Goal: Information Seeking & Learning: Learn about a topic

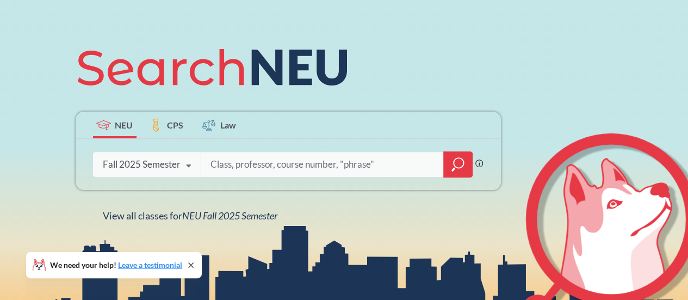
scroll to position [110, 0]
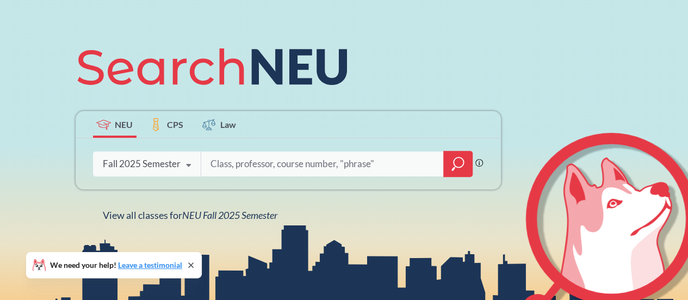
click at [177, 125] on span "CPS" at bounding box center [175, 124] width 16 height 13
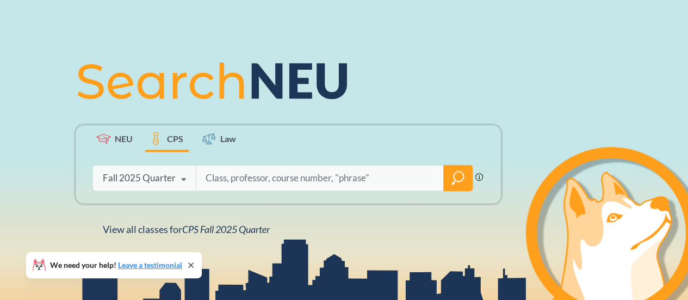
scroll to position [96, 0]
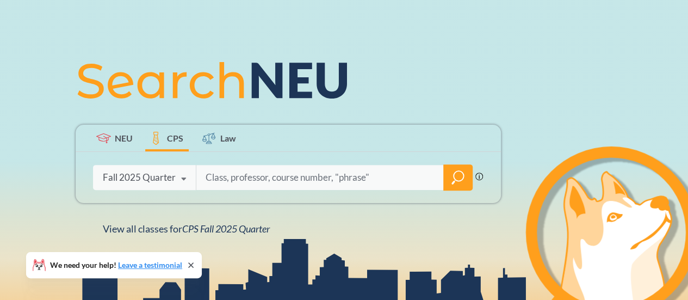
click at [265, 170] on input "search" at bounding box center [320, 177] width 231 height 23
type input "rga6255"
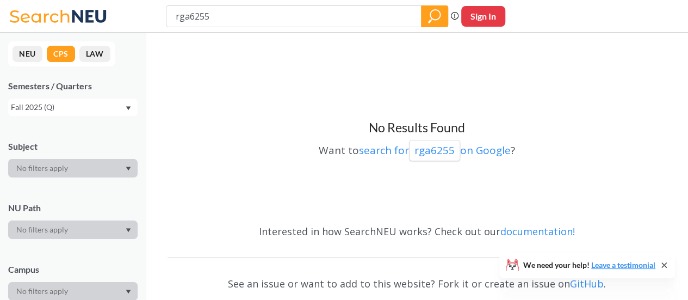
click at [79, 108] on div "Fall 2025 (Q)" at bounding box center [68, 107] width 114 height 12
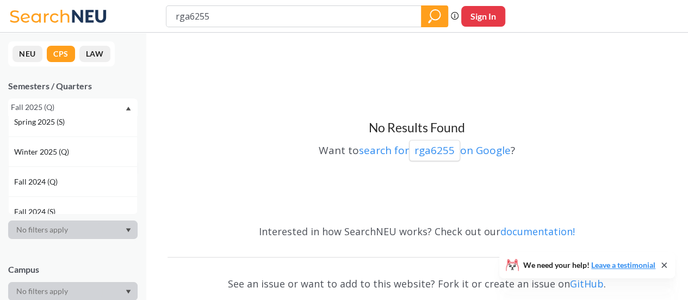
scroll to position [106, 0]
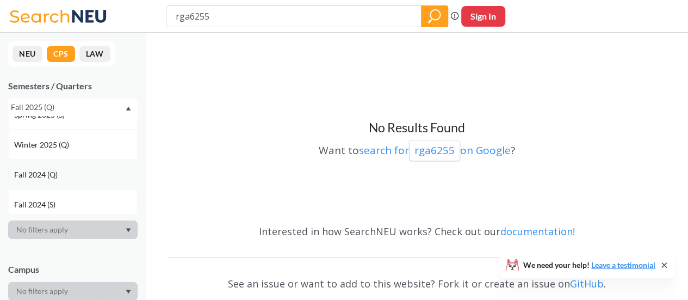
click at [54, 176] on span "Fall 2024 (Q)" at bounding box center [37, 175] width 46 height 12
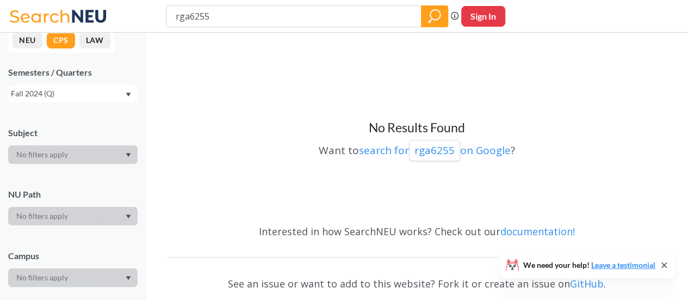
scroll to position [21, 0]
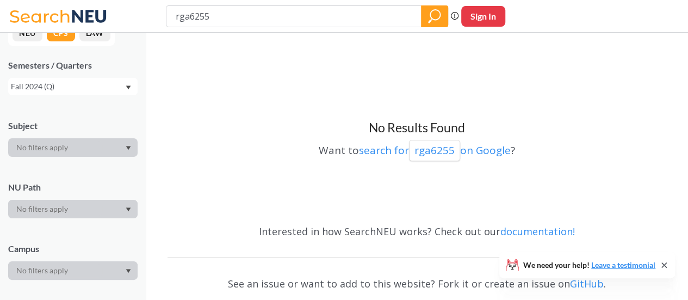
click at [101, 84] on div "Fall 2024 (Q)" at bounding box center [68, 87] width 114 height 12
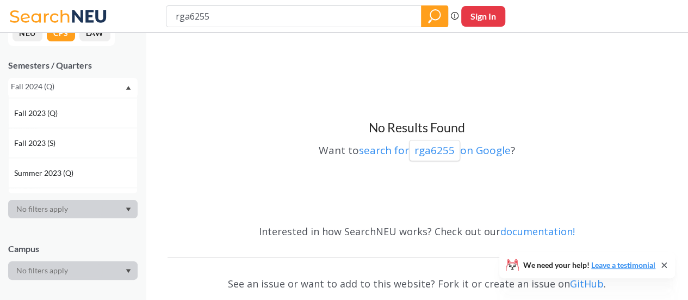
scroll to position [357, 0]
click at [81, 112] on div "Fall 2023 (Q)" at bounding box center [75, 113] width 123 height 12
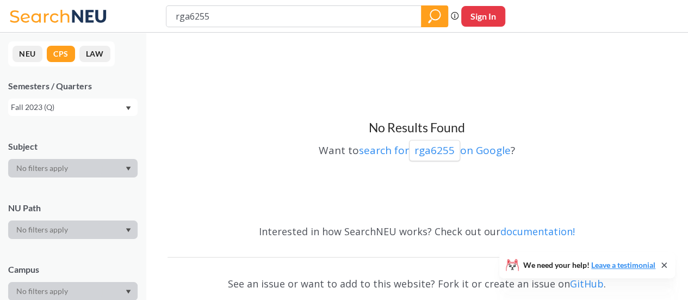
click at [63, 108] on div "Fall 2023 (Q)" at bounding box center [68, 107] width 114 height 12
click at [242, 25] on input "rga6255" at bounding box center [294, 16] width 239 height 18
type input "rga6275"
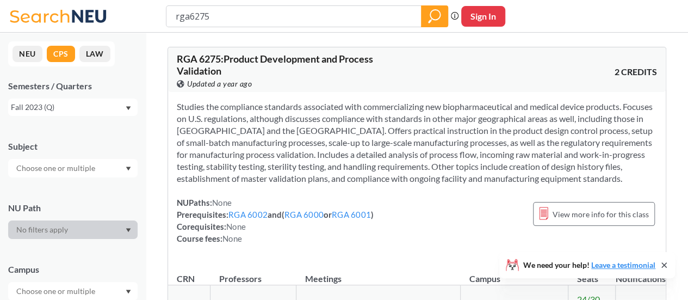
click at [201, 61] on span "RGA 6275 : Product Development and Process Validation" at bounding box center [275, 65] width 196 height 24
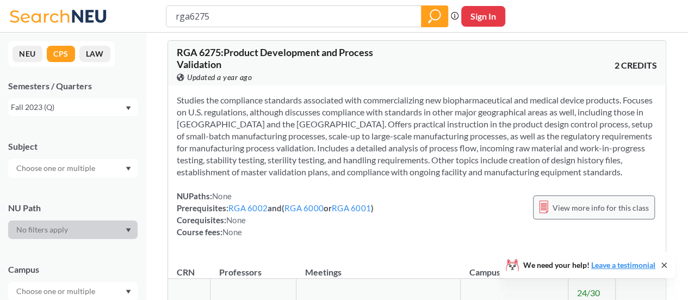
click at [588, 209] on span "View more info for this class" at bounding box center [601, 208] width 96 height 14
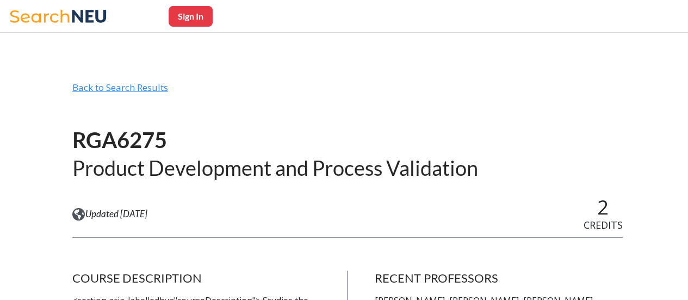
click at [159, 92] on div "Back to Search Results" at bounding box center [347, 92] width 551 height 21
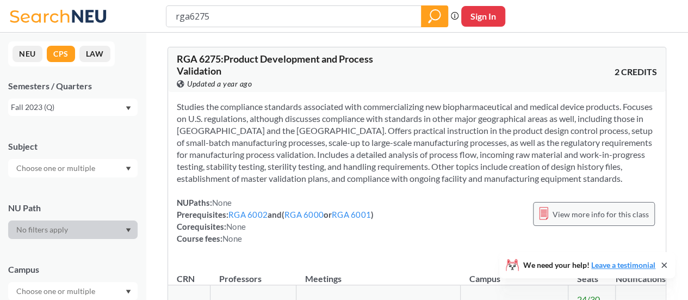
click at [572, 219] on span "View more info for this class" at bounding box center [601, 214] width 96 height 14
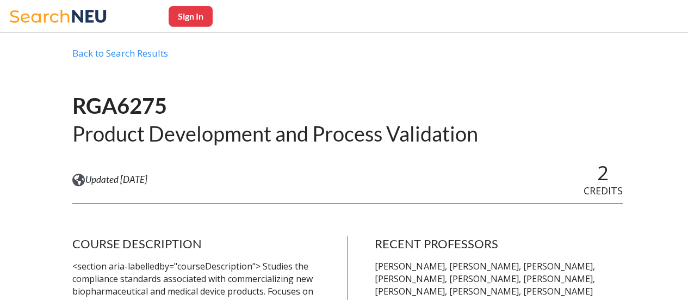
scroll to position [36, 0]
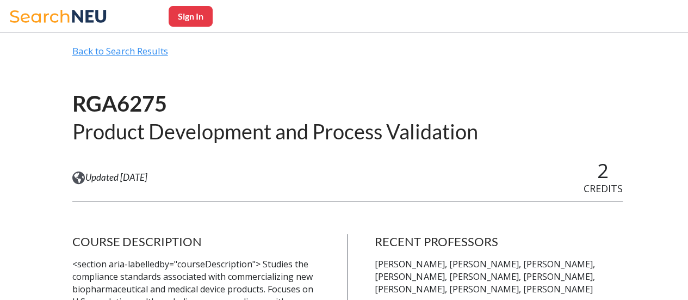
click at [158, 53] on div "Back to Search Results" at bounding box center [347, 55] width 551 height 21
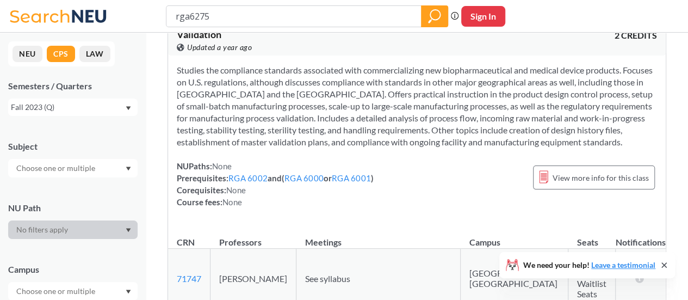
scroll to position [7, 0]
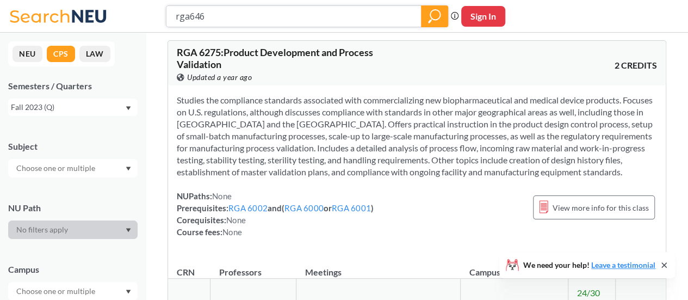
type input "rga6461"
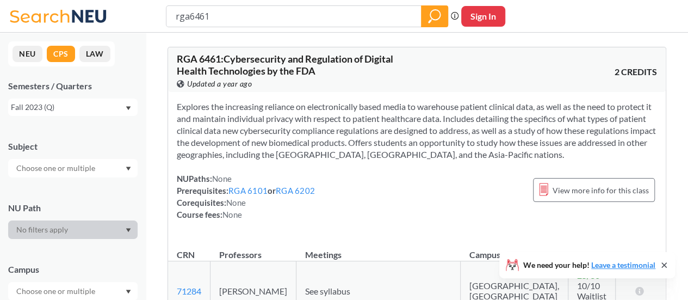
click at [123, 111] on div "Fall 2023 (Q)" at bounding box center [68, 107] width 114 height 12
click at [54, 133] on span "Fall 2025 (Q)" at bounding box center [37, 131] width 46 height 12
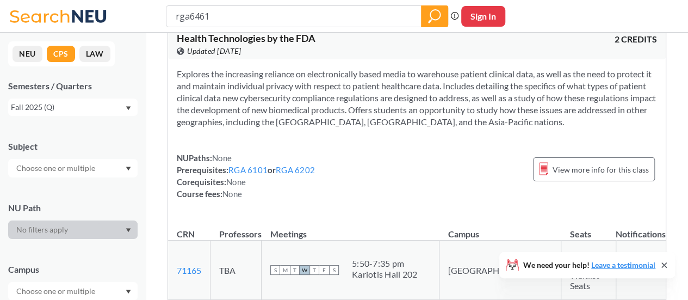
scroll to position [25, 0]
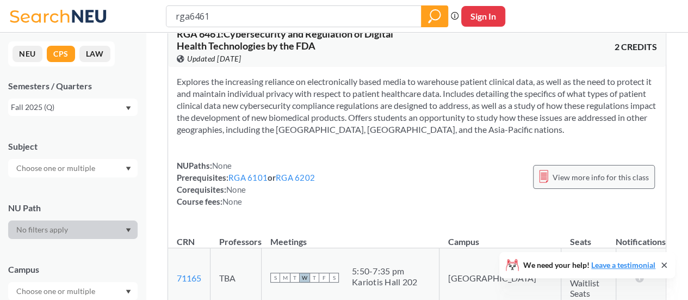
click at [570, 178] on span "View more info for this class" at bounding box center [601, 177] width 96 height 14
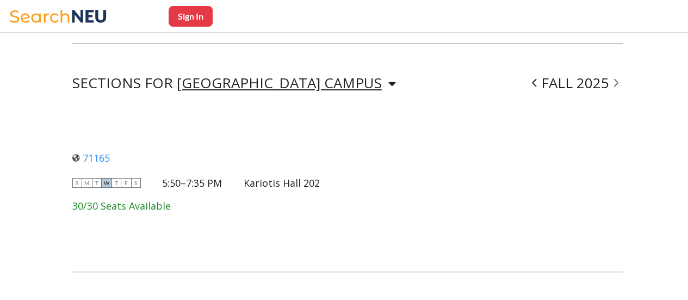
scroll to position [834, 0]
click at [537, 77] on icon at bounding box center [534, 82] width 5 height 11
click at [516, 78] on icon at bounding box center [514, 82] width 4 height 8
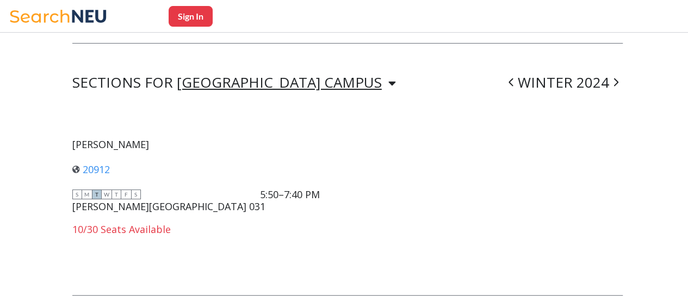
click at [518, 70] on span at bounding box center [511, 82] width 14 height 28
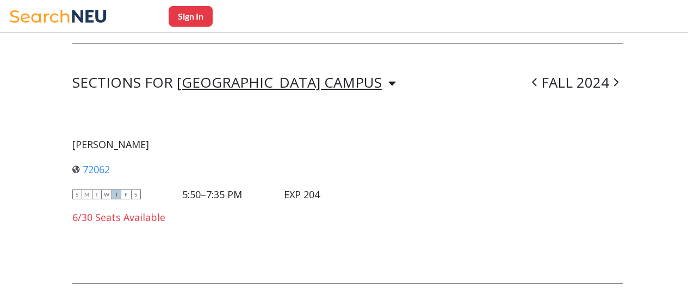
click at [623, 68] on span at bounding box center [616, 82] width 14 height 28
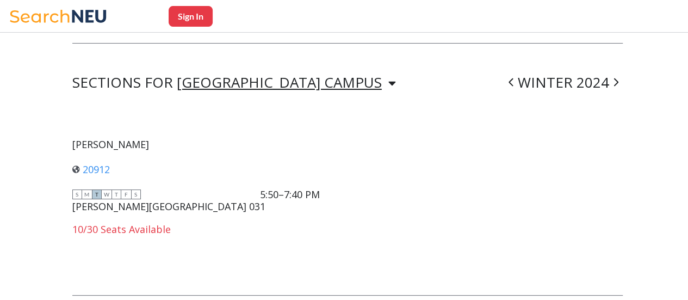
click at [623, 68] on span at bounding box center [616, 82] width 14 height 28
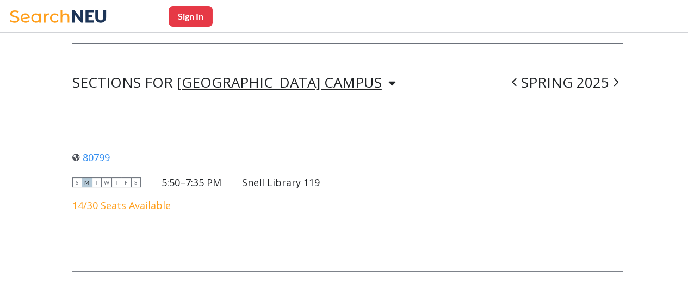
click at [623, 68] on span at bounding box center [616, 82] width 14 height 28
click at [539, 68] on span at bounding box center [535, 82] width 14 height 28
click at [539, 76] on div "SPRING 2025" at bounding box center [565, 82] width 115 height 13
click at [518, 68] on span at bounding box center [515, 82] width 14 height 28
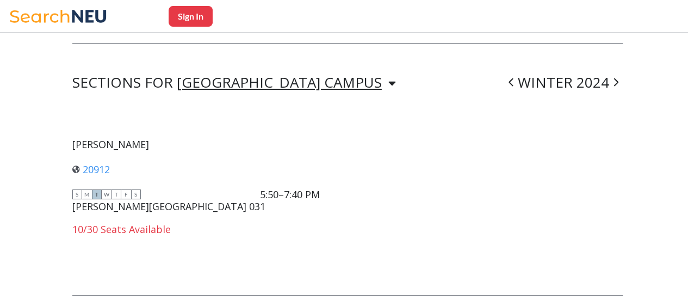
click at [514, 77] on icon at bounding box center [511, 82] width 5 height 11
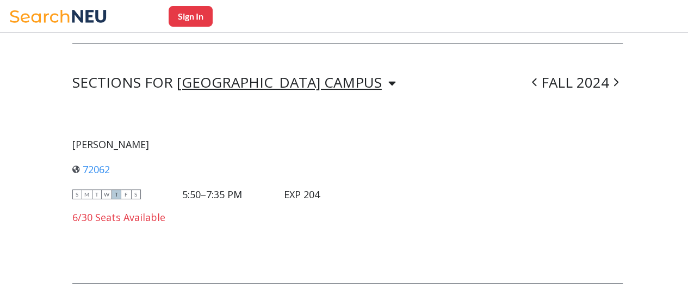
click at [518, 76] on div "SECTIONS FOR BOSTON CAMPUS BOSTON CAMPUS ONLINE CAMPUS FALL 2024" at bounding box center [347, 82] width 551 height 13
drag, startPoint x: 518, startPoint y: 67, endPoint x: 541, endPoint y: 65, distance: 22.5
click at [541, 76] on div "SECTIONS FOR BOSTON CAMPUS BOSTON CAMPUS ONLINE CAMPUS FALL 2024" at bounding box center [347, 82] width 551 height 13
click at [536, 78] on icon at bounding box center [534, 82] width 4 height 8
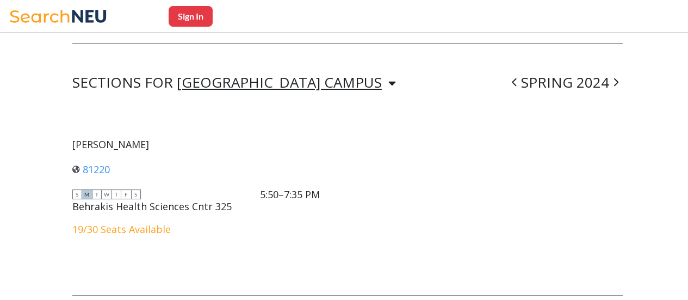
click at [517, 77] on icon at bounding box center [514, 82] width 5 height 11
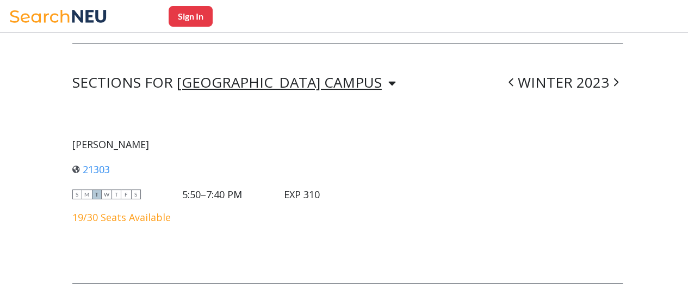
click at [619, 68] on span at bounding box center [616, 82] width 14 height 28
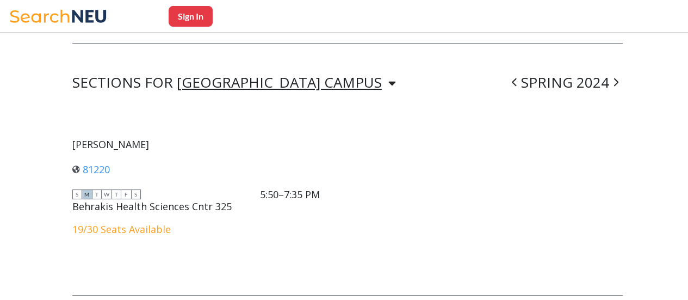
click at [619, 68] on span at bounding box center [616, 82] width 14 height 28
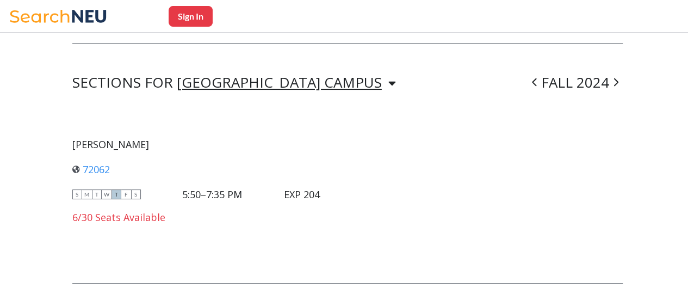
click at [619, 68] on span at bounding box center [616, 82] width 14 height 28
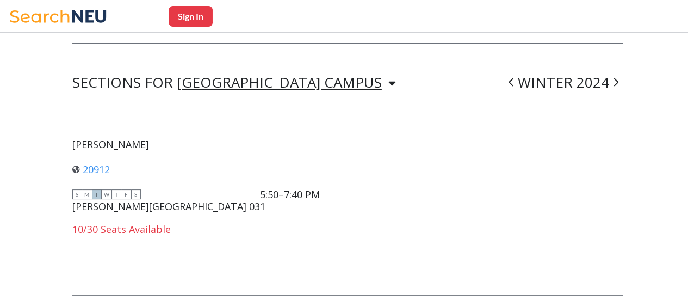
click at [619, 68] on span at bounding box center [616, 82] width 14 height 28
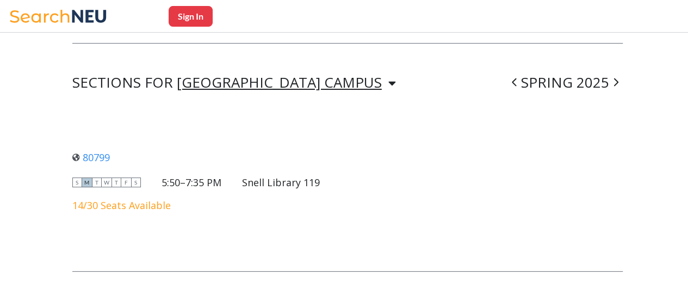
click at [619, 68] on span at bounding box center [616, 82] width 14 height 28
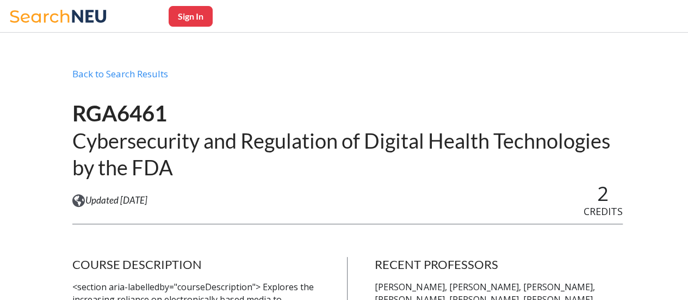
scroll to position [0, 0]
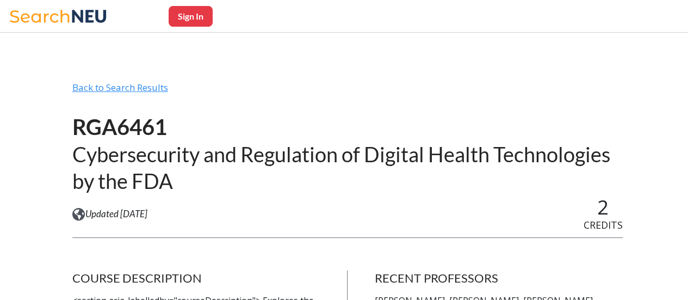
click at [158, 84] on div "Back to Search Results" at bounding box center [347, 92] width 551 height 21
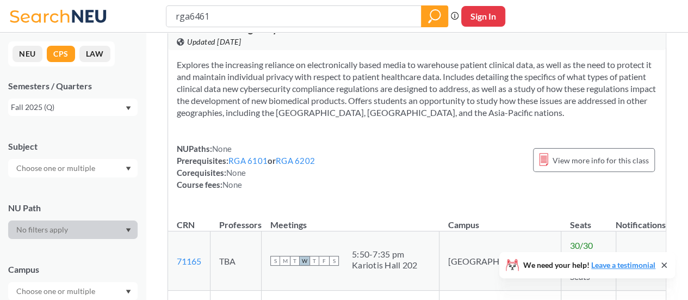
scroll to position [44, 0]
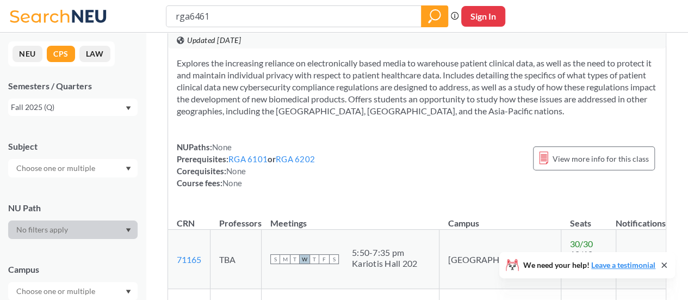
drag, startPoint x: 564, startPoint y: 150, endPoint x: 345, endPoint y: 88, distance: 227.2
click at [345, 88] on section "Explores the increasing reliance on electronically based media to warehouse pat…" at bounding box center [417, 87] width 480 height 60
click at [566, 160] on span "View more info for this class" at bounding box center [601, 159] width 96 height 14
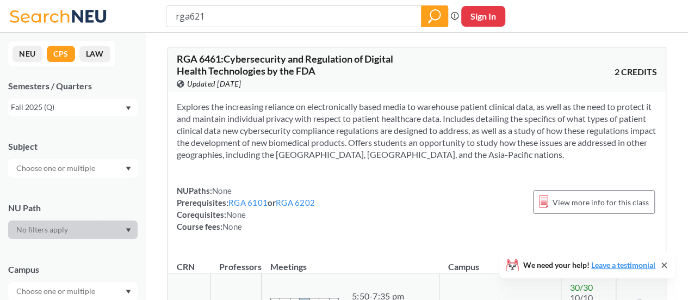
type input "rga6210"
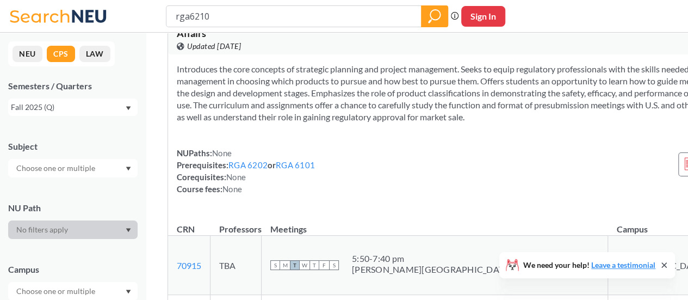
scroll to position [38, 0]
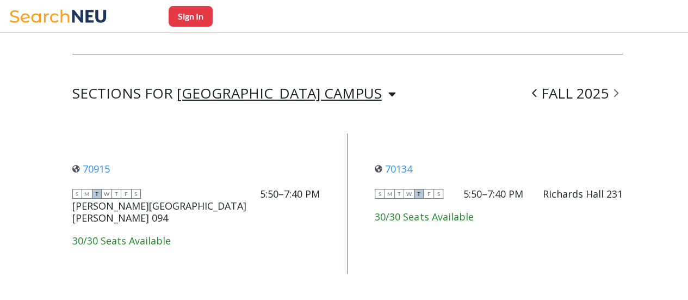
scroll to position [835, 0]
click at [541, 79] on span at bounding box center [535, 93] width 14 height 28
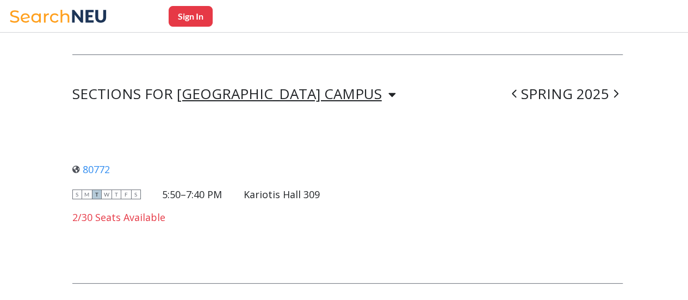
click at [544, 88] on div "SPRING 2025" at bounding box center [565, 94] width 115 height 13
click at [517, 88] on icon at bounding box center [514, 93] width 5 height 11
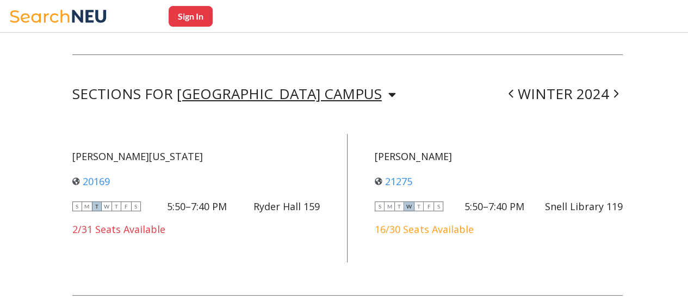
click at [619, 88] on icon at bounding box center [616, 93] width 5 height 11
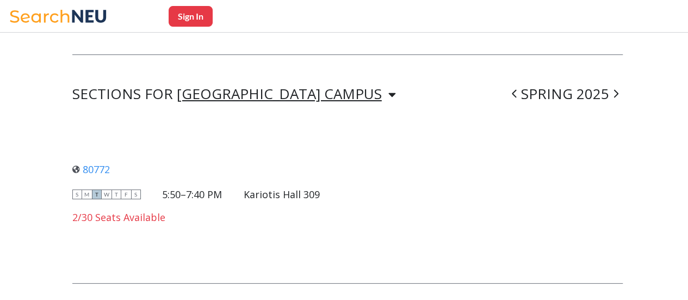
click at [619, 88] on icon at bounding box center [616, 93] width 5 height 11
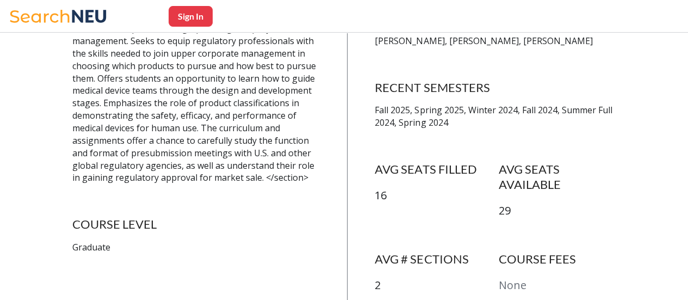
scroll to position [286, 0]
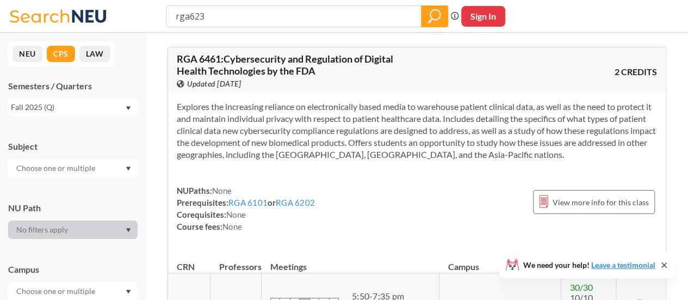
type input "rga6233"
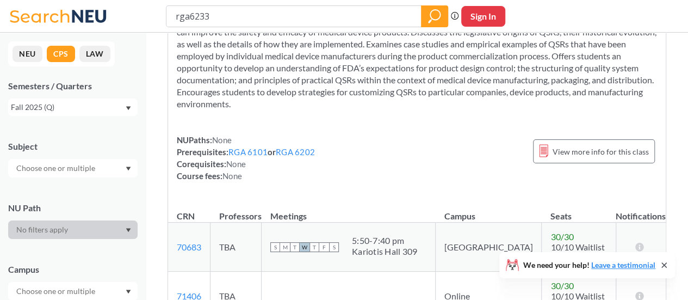
scroll to position [86, 0]
click at [572, 152] on span "View more info for this class" at bounding box center [601, 152] width 96 height 14
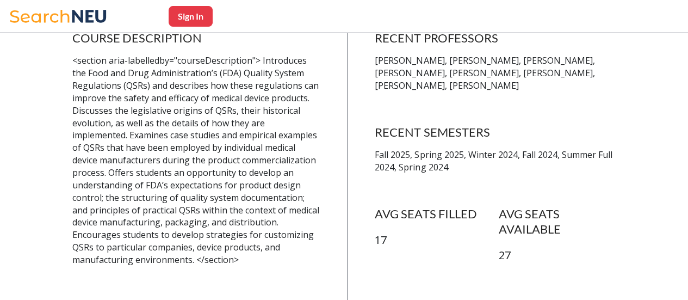
scroll to position [227, 0]
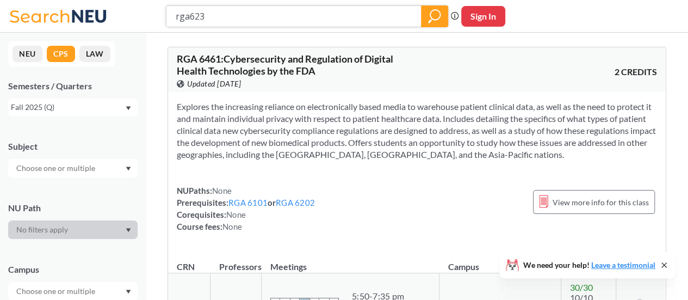
type input "rga6234"
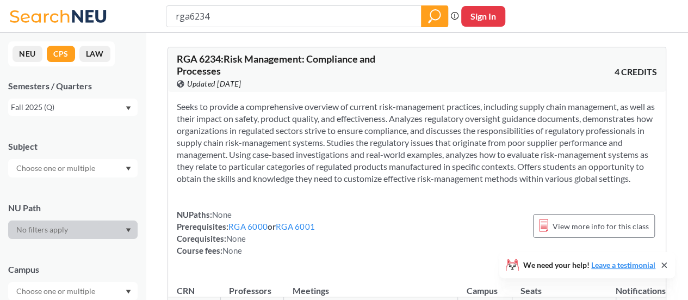
scroll to position [98, 0]
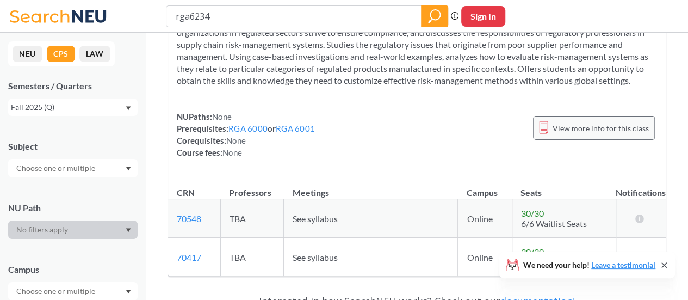
click at [558, 135] on span "View more info for this class" at bounding box center [601, 128] width 96 height 14
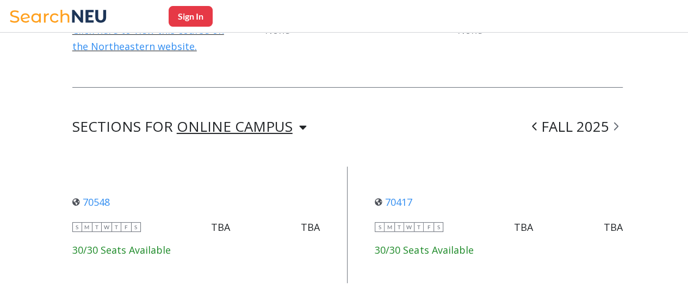
scroll to position [816, 0]
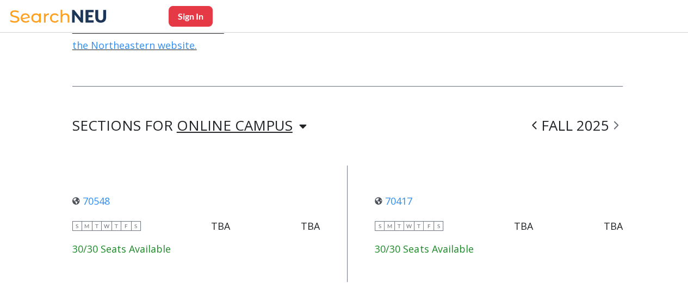
click at [270, 119] on div "ONLINE CAMPUS" at bounding box center [235, 125] width 116 height 12
click at [326, 119] on div "SECTIONS FOR ONLINE CAMPUS ONLINE CAMPUS FALL 2025" at bounding box center [347, 125] width 551 height 13
click at [536, 121] on icon at bounding box center [534, 125] width 4 height 8
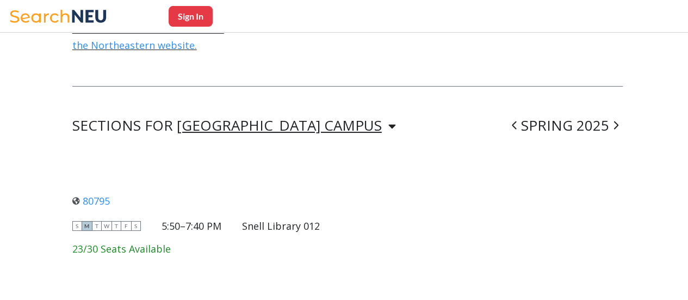
click at [262, 119] on div "[GEOGRAPHIC_DATA] CAMPUS" at bounding box center [279, 125] width 205 height 12
click at [353, 119] on div "SECTIONS FOR [GEOGRAPHIC_DATA] CAMPUS [GEOGRAPHIC_DATA] [GEOGRAPHIC_DATA] 2025" at bounding box center [347, 125] width 551 height 13
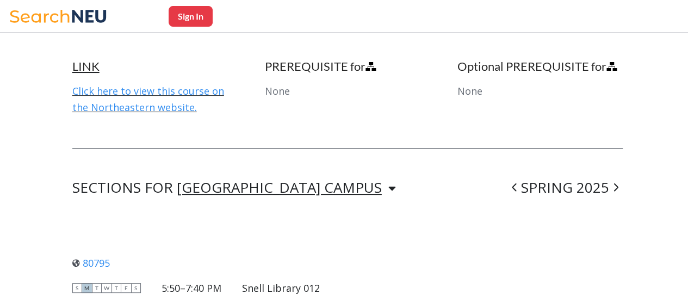
scroll to position [755, 0]
click at [623, 176] on span at bounding box center [616, 186] width 14 height 28
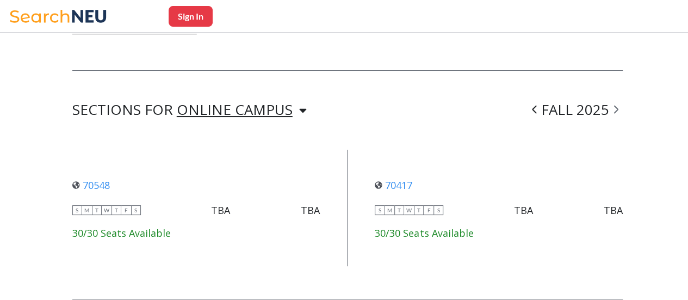
scroll to position [829, 0]
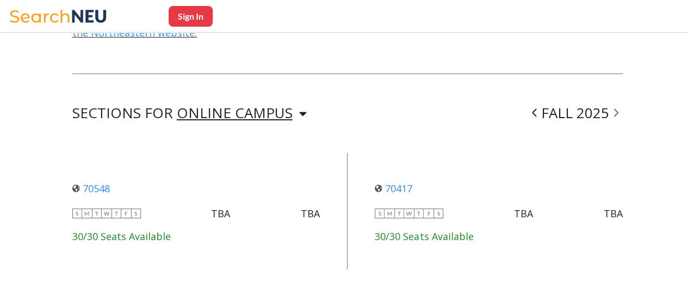
click at [537, 107] on icon at bounding box center [534, 112] width 5 height 11
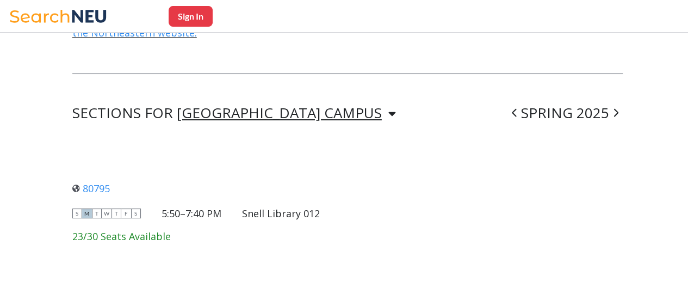
click at [542, 107] on div "SPRING 2025" at bounding box center [565, 113] width 115 height 13
click at [521, 98] on span at bounding box center [515, 112] width 14 height 28
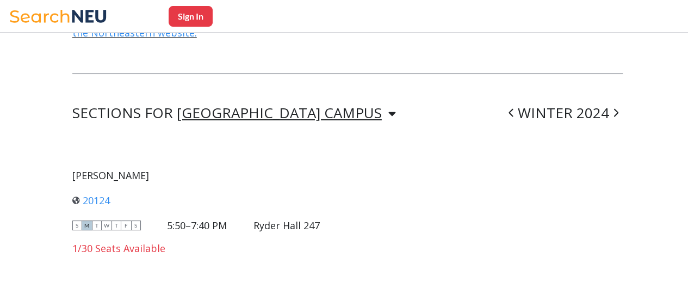
click at [513, 109] on icon at bounding box center [511, 113] width 4 height 8
click at [541, 98] on span at bounding box center [535, 112] width 14 height 28
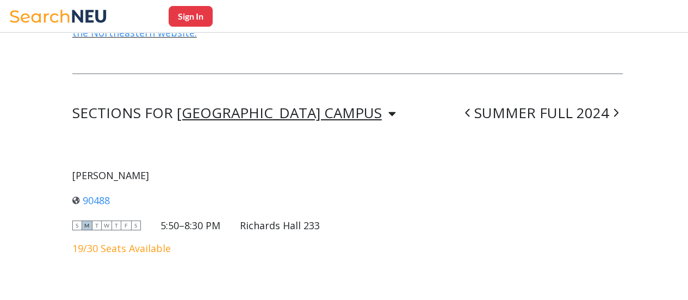
click at [474, 98] on span at bounding box center [468, 112] width 14 height 28
click at [517, 107] on icon at bounding box center [514, 112] width 5 height 11
click at [619, 107] on icon at bounding box center [616, 112] width 5 height 11
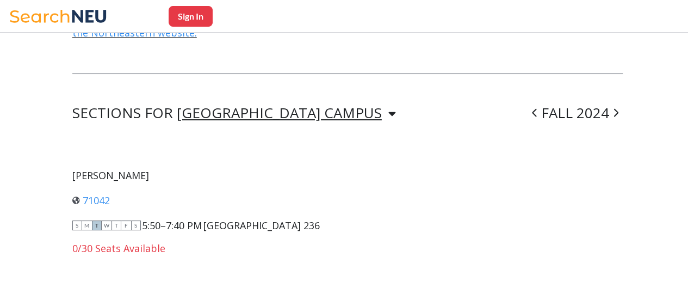
click at [619, 107] on icon at bounding box center [616, 112] width 5 height 11
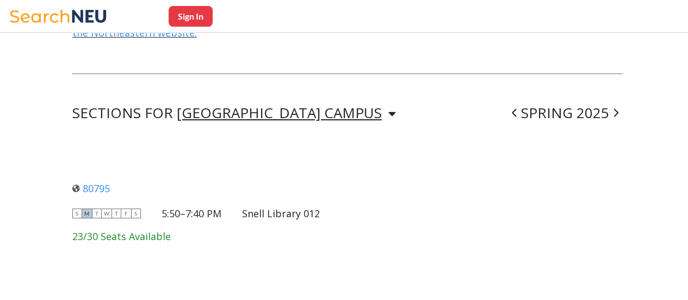
click at [619, 107] on icon at bounding box center [616, 112] width 5 height 11
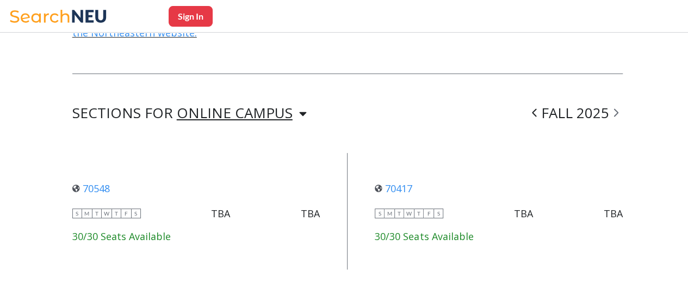
click at [619, 107] on icon at bounding box center [616, 112] width 5 height 11
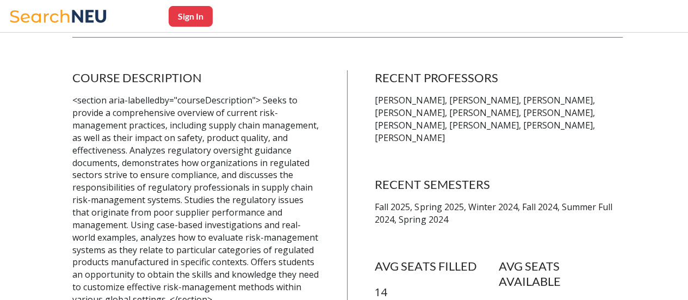
scroll to position [0, 0]
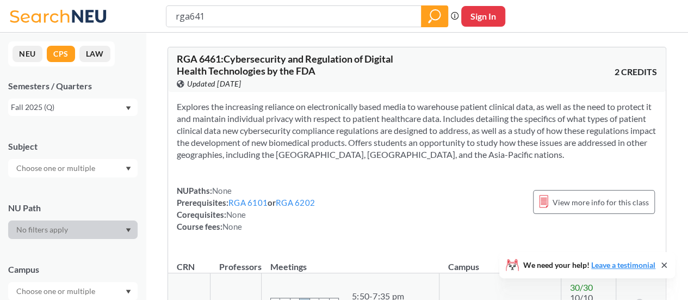
type input "rga6410"
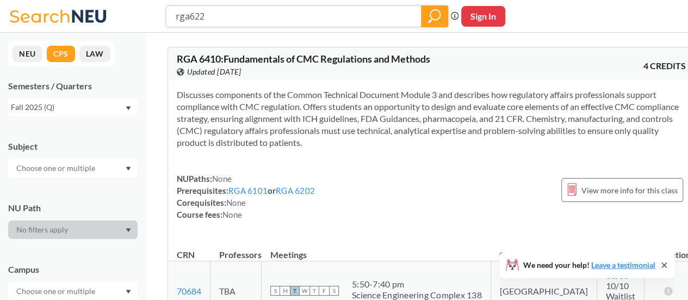
type input "rga6221"
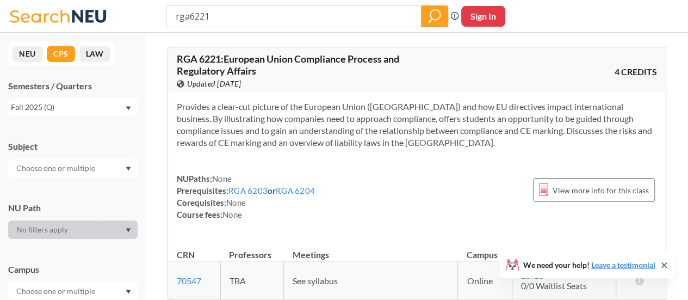
click at [97, 104] on div "Fall 2025 (Q)" at bounding box center [68, 107] width 114 height 12
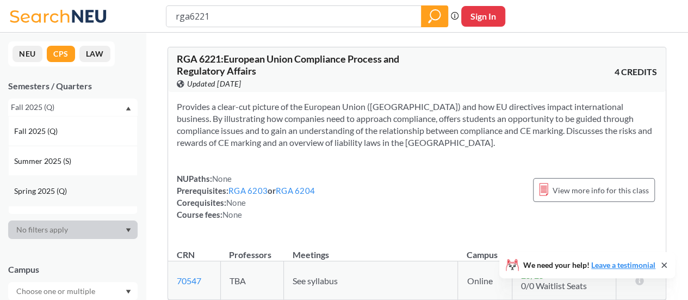
click at [64, 183] on div "Spring 2025 (Q)" at bounding box center [72, 191] width 129 height 30
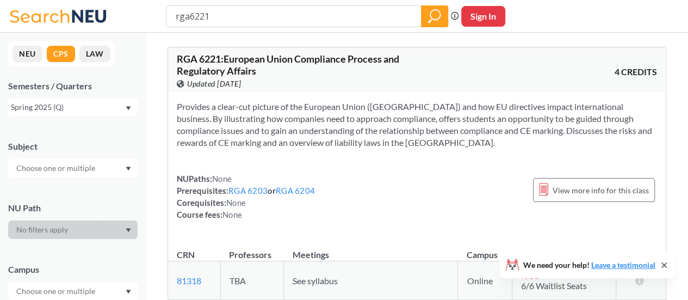
click at [68, 108] on div "Spring 2025 (Q)" at bounding box center [68, 107] width 114 height 12
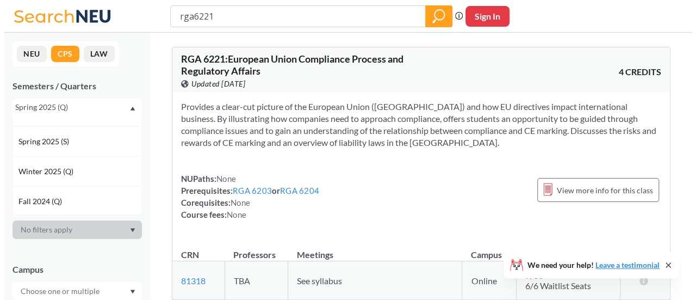
scroll to position [83, 0]
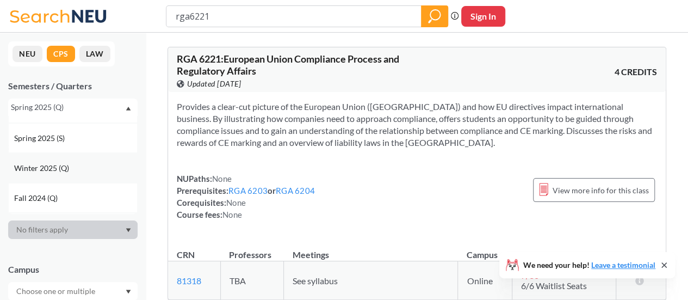
click at [63, 163] on span "Winter 2025 (Q)" at bounding box center [42, 168] width 57 height 12
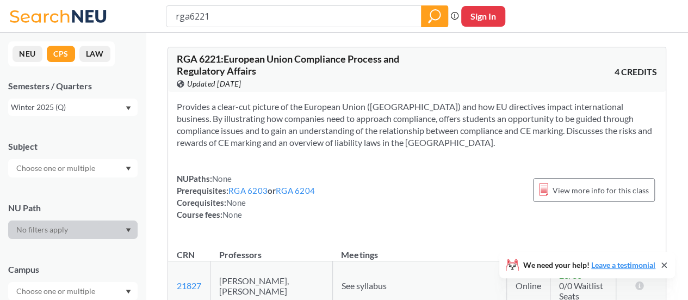
click at [60, 110] on div "Winter 2025 (Q)" at bounding box center [68, 107] width 114 height 12
click at [49, 131] on span "Fall 2025 (Q)" at bounding box center [37, 131] width 46 height 12
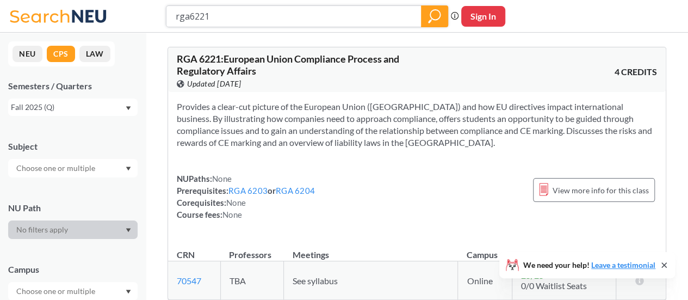
click at [223, 8] on input "rga6221" at bounding box center [294, 16] width 239 height 18
type input "rga6228"
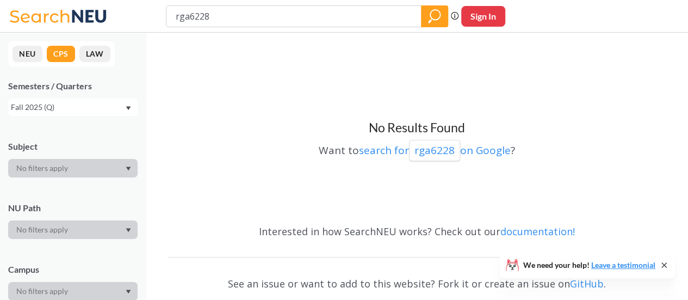
click at [62, 107] on div "Fall 2025 (Q)" at bounding box center [68, 107] width 114 height 12
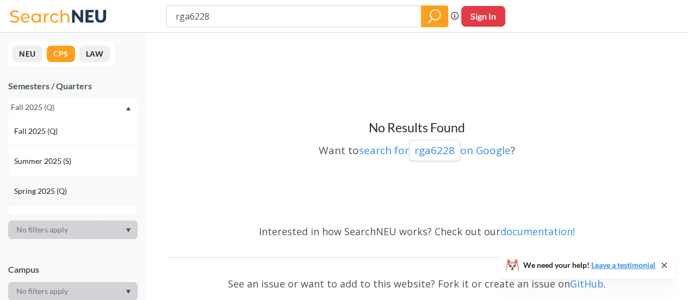
click at [71, 178] on div "Spring 2025 (Q)" at bounding box center [72, 191] width 129 height 30
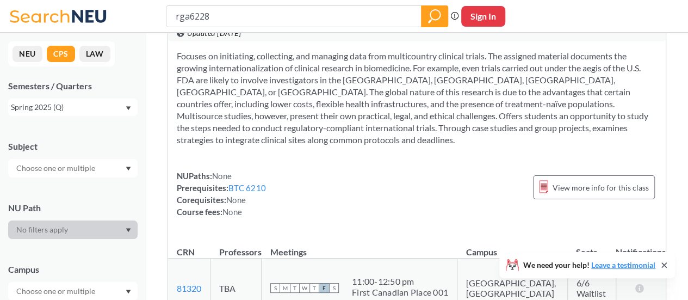
scroll to position [43, 0]
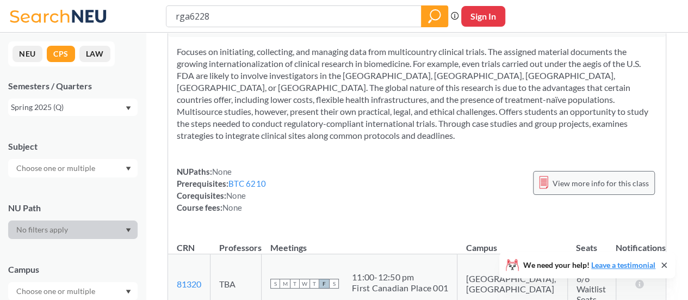
click at [574, 182] on div "View more info for this class" at bounding box center [594, 183] width 122 height 24
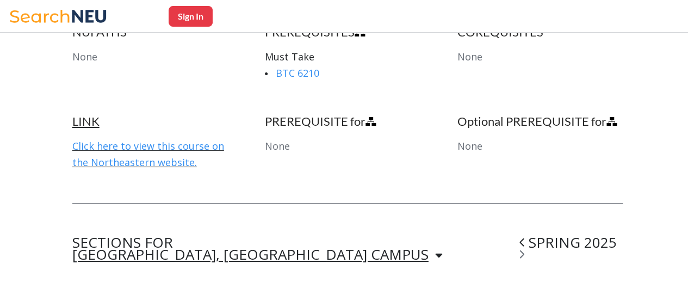
scroll to position [665, 0]
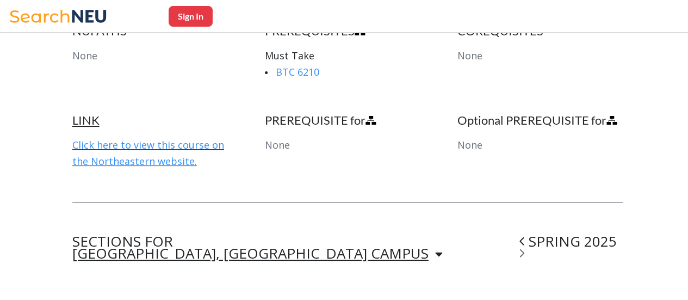
click at [528, 227] on span at bounding box center [522, 241] width 14 height 28
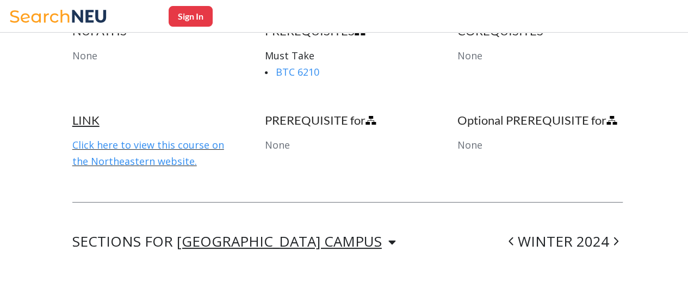
click at [513, 237] on icon at bounding box center [511, 241] width 4 height 8
click at [541, 227] on span at bounding box center [535, 241] width 14 height 28
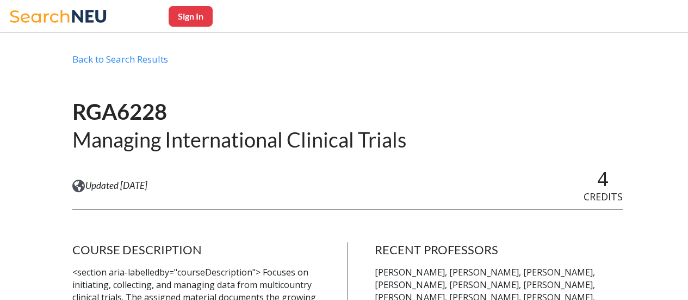
scroll to position [17, 0]
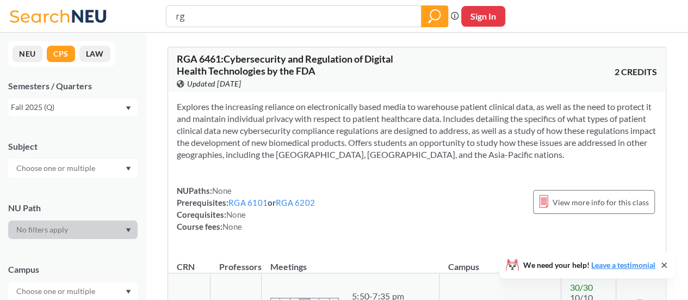
type input "r"
type input "btc6211"
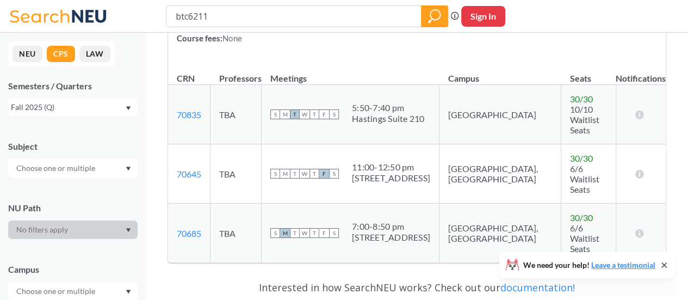
scroll to position [152, 0]
type input "b"
type input "rga6222"
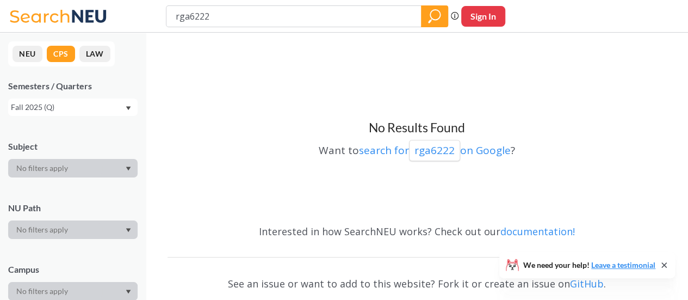
click at [79, 107] on div "Fall 2025 (Q)" at bounding box center [68, 107] width 114 height 12
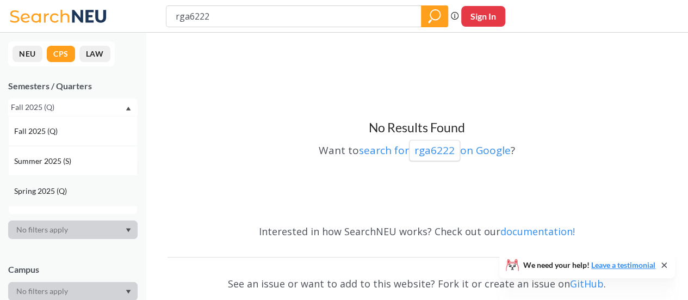
click at [60, 188] on span "Spring 2025 (Q)" at bounding box center [41, 191] width 55 height 12
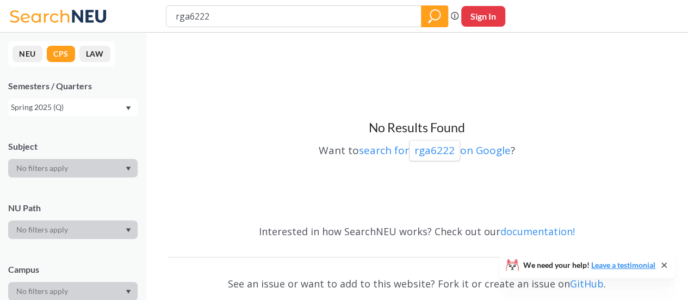
click at [71, 107] on div "Spring 2025 (Q)" at bounding box center [68, 107] width 114 height 12
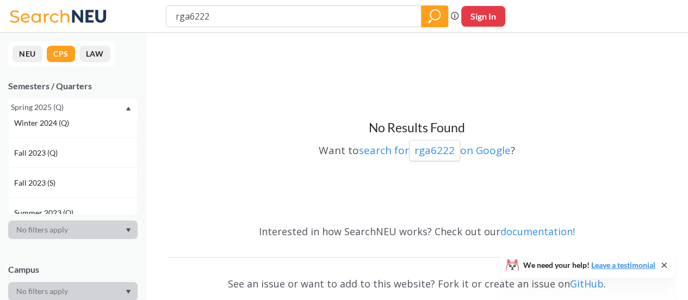
scroll to position [399, 0]
click at [77, 145] on div "Summer 2023 (Q)" at bounding box center [75, 151] width 123 height 12
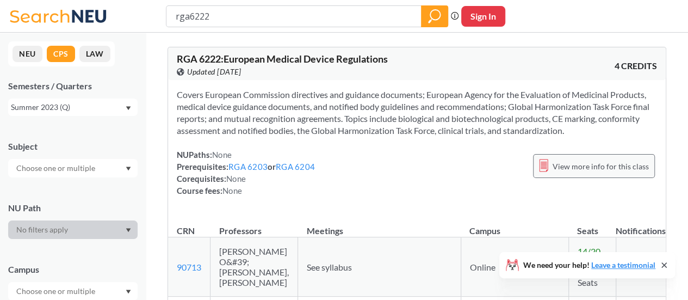
click at [582, 171] on span "View more info for this class" at bounding box center [601, 166] width 96 height 14
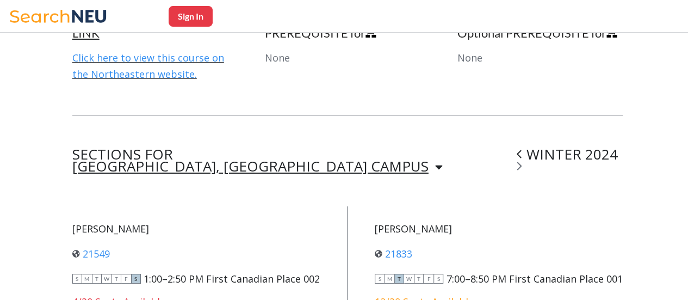
scroll to position [789, 0]
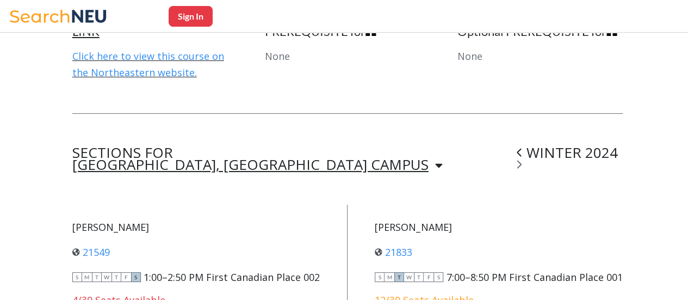
click at [522, 159] on icon at bounding box center [519, 164] width 5 height 11
click at [522, 160] on icon at bounding box center [519, 164] width 4 height 8
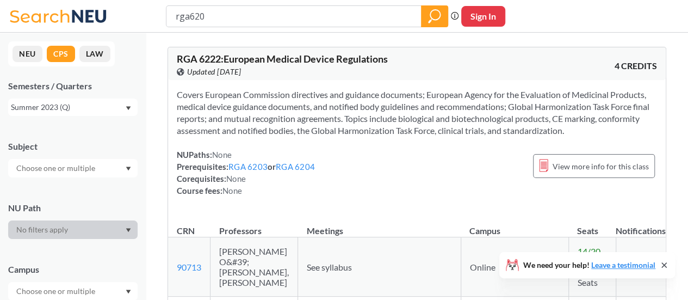
type input "rga6205"
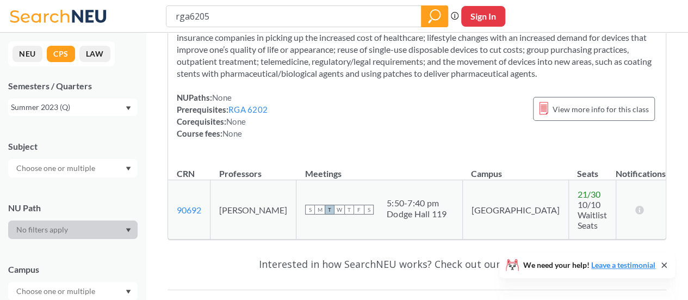
scroll to position [106, 0]
click at [552, 100] on div "View more info for this class" at bounding box center [594, 108] width 122 height 24
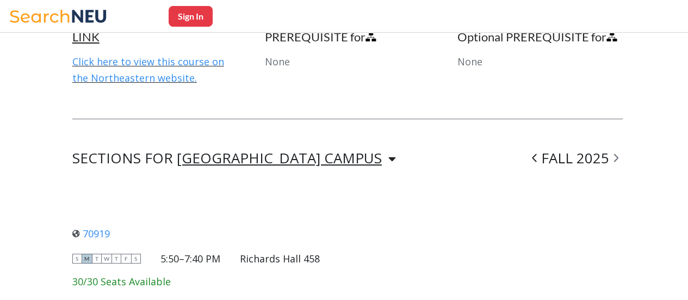
scroll to position [750, 0]
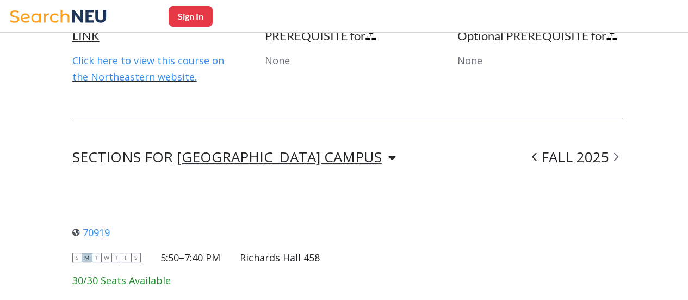
click at [536, 153] on icon at bounding box center [534, 157] width 4 height 8
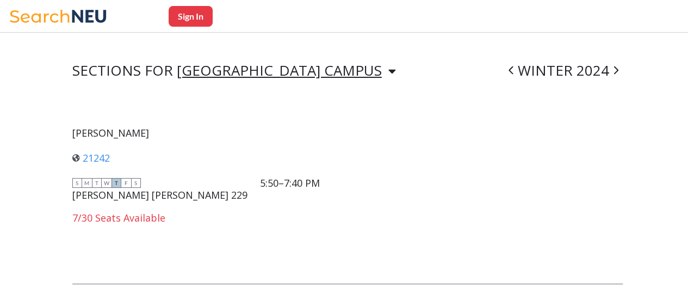
scroll to position [837, 0]
click at [513, 65] on icon at bounding box center [511, 69] width 4 height 8
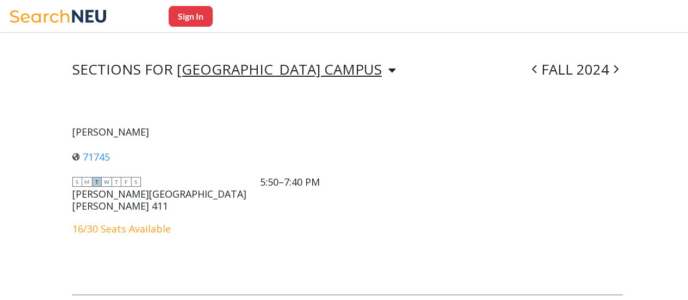
click at [618, 65] on icon at bounding box center [616, 69] width 4 height 8
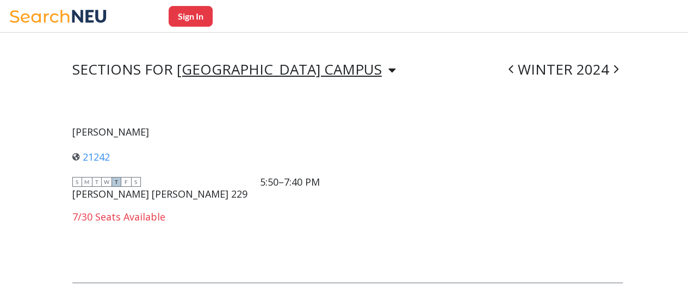
click at [618, 65] on icon at bounding box center [616, 69] width 4 height 8
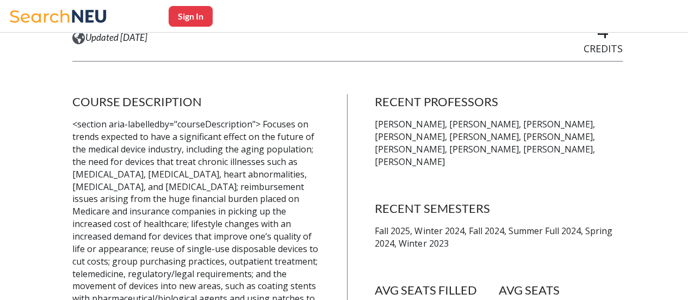
scroll to position [0, 0]
